Goal: Information Seeking & Learning: Compare options

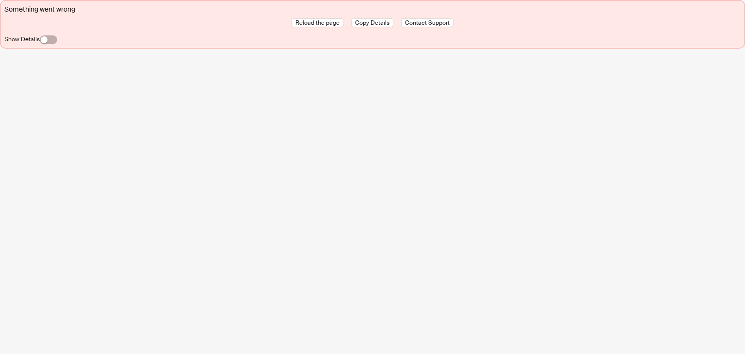
click at [537, 57] on div "Something went wrong Reload the page Copy Details Contact Support Show Details" at bounding box center [372, 177] width 745 height 354
